Goal: Information Seeking & Learning: Learn about a topic

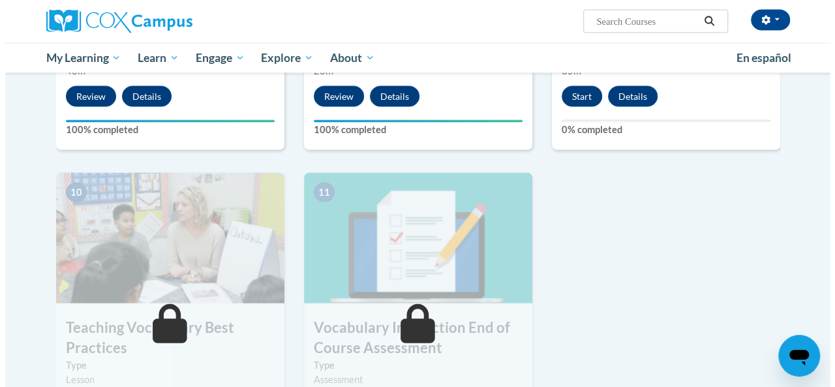
scroll to position [1270, 0]
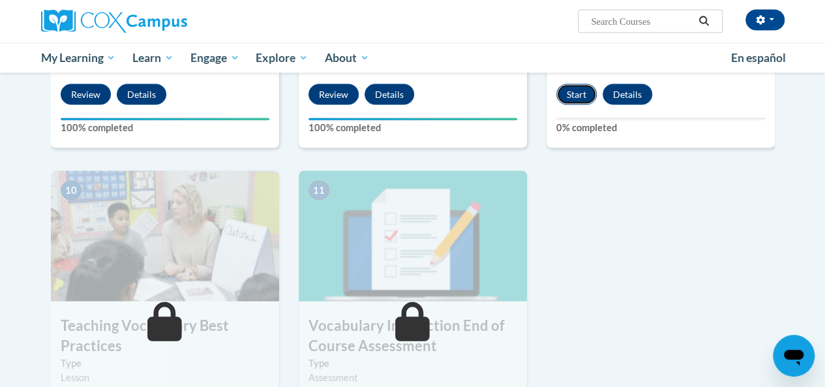
click at [574, 97] on button "Start" at bounding box center [577, 94] width 40 height 21
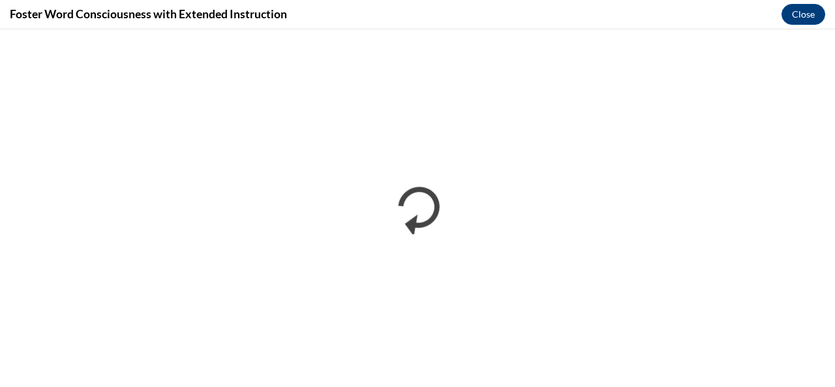
scroll to position [0, 0]
